Goal: Information Seeking & Learning: Learn about a topic

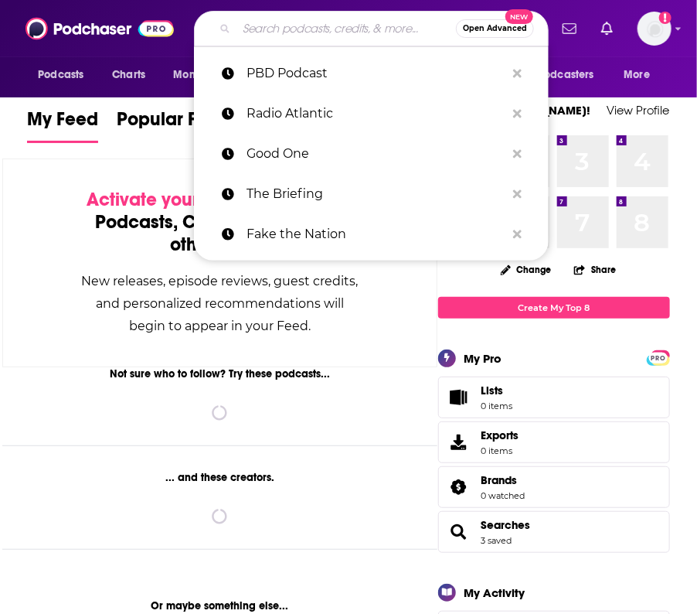
click at [251, 29] on input "Search podcasts, credits, & more..." at bounding box center [345, 28] width 219 height 25
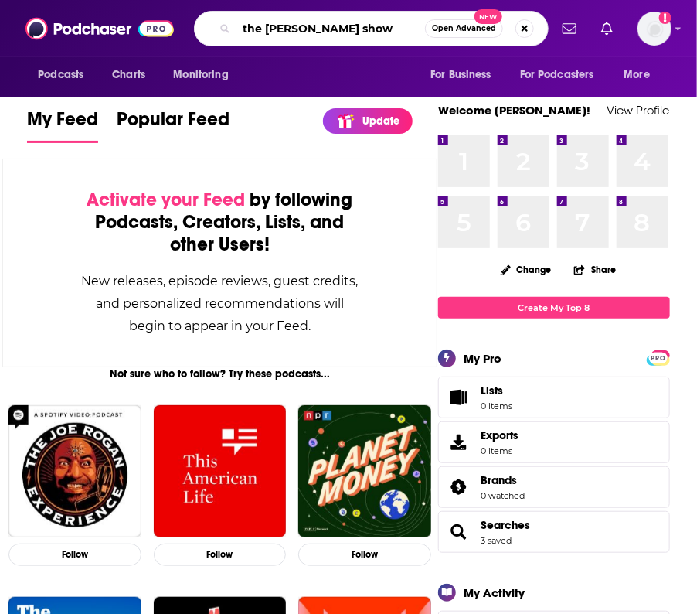
type input "the [PERSON_NAME] show"
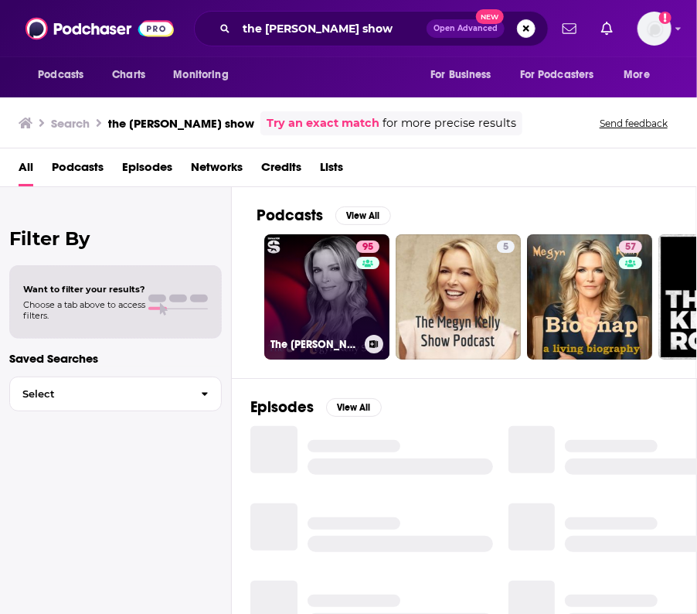
click at [319, 294] on link "95 The [PERSON_NAME] Show" at bounding box center [326, 296] width 125 height 125
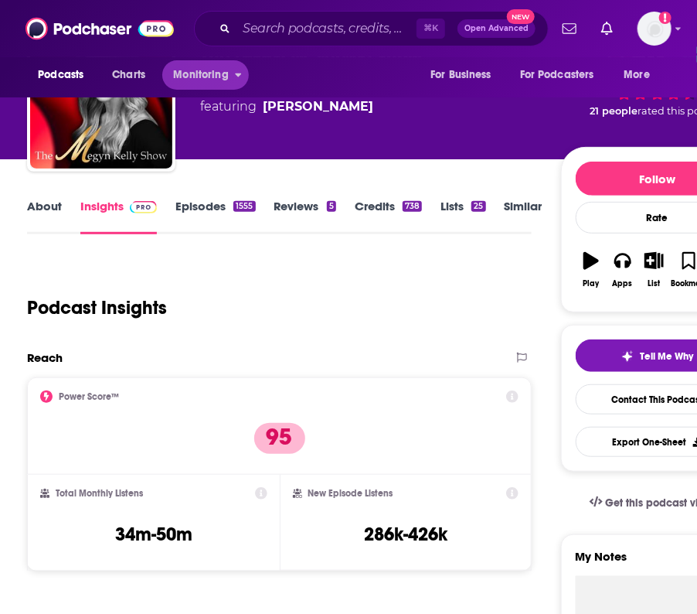
scroll to position [73, 0]
